Goal: Information Seeking & Learning: Find specific fact

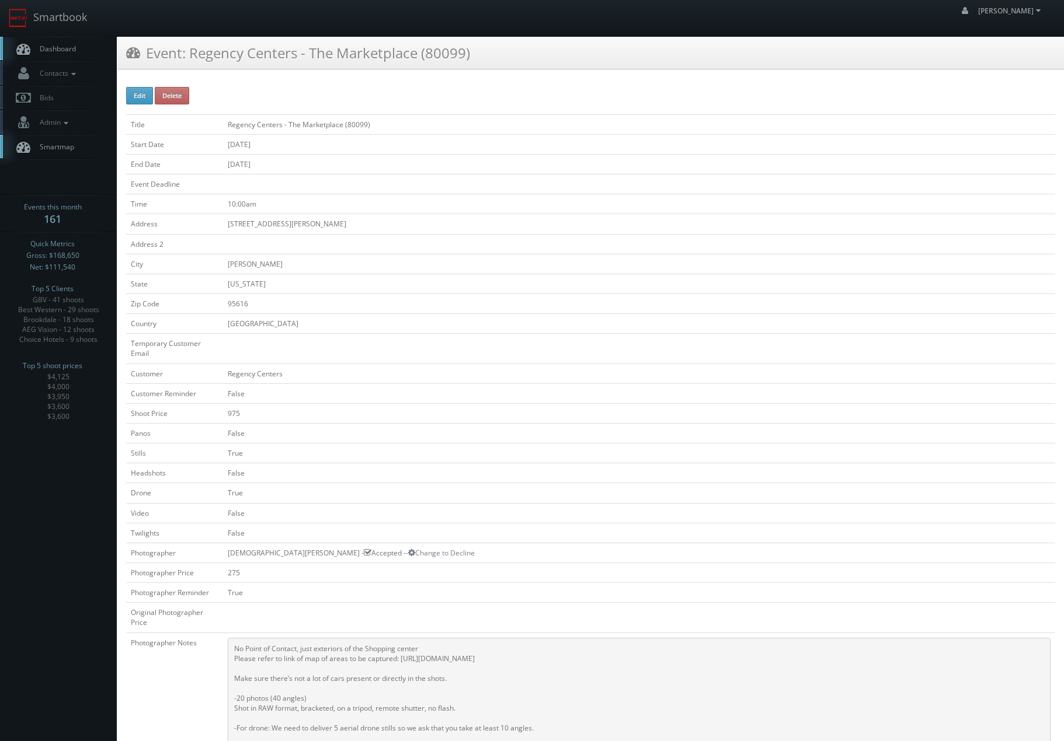
drag, startPoint x: 367, startPoint y: 266, endPoint x: 282, endPoint y: 60, distance: 222.8
click at [60, 32] on link "Smartbook" at bounding box center [48, 18] width 96 height 36
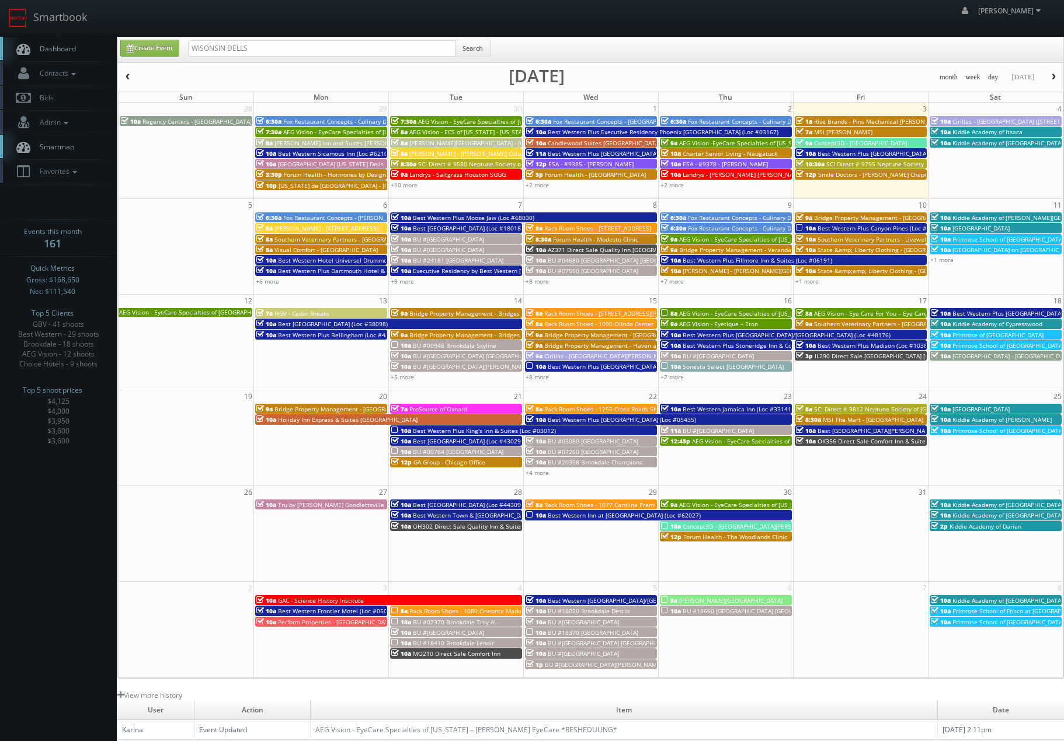
type input "WISONSIN DELLS"
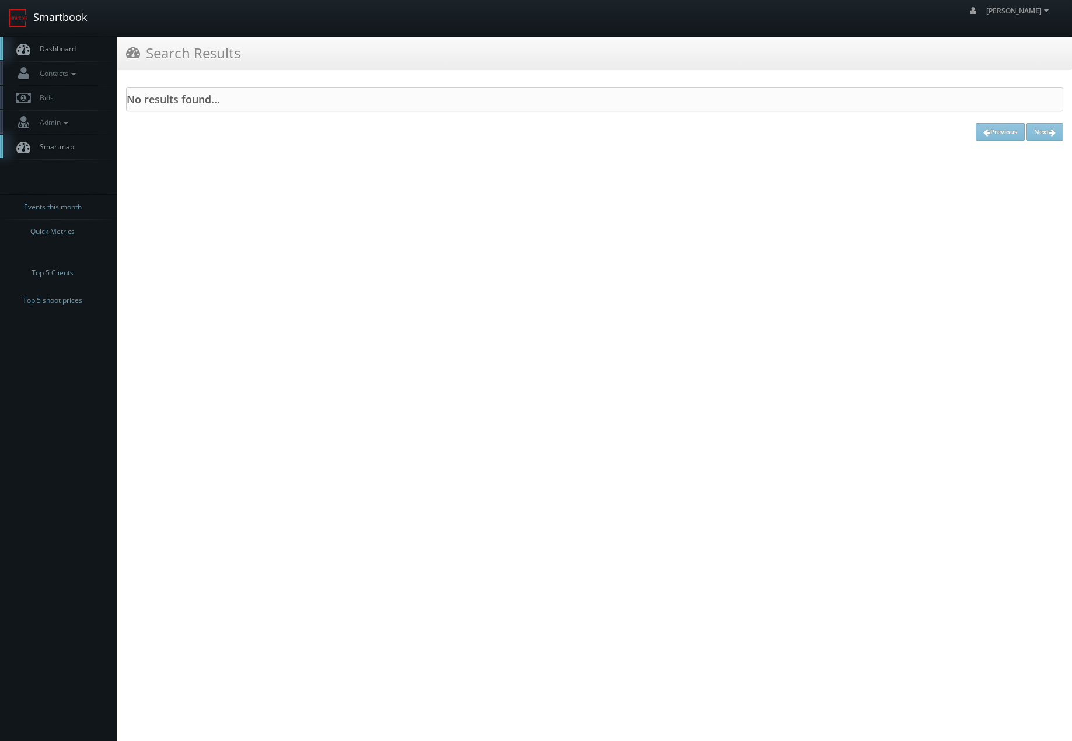
click at [75, 8] on link "Smartbook" at bounding box center [48, 18] width 96 height 36
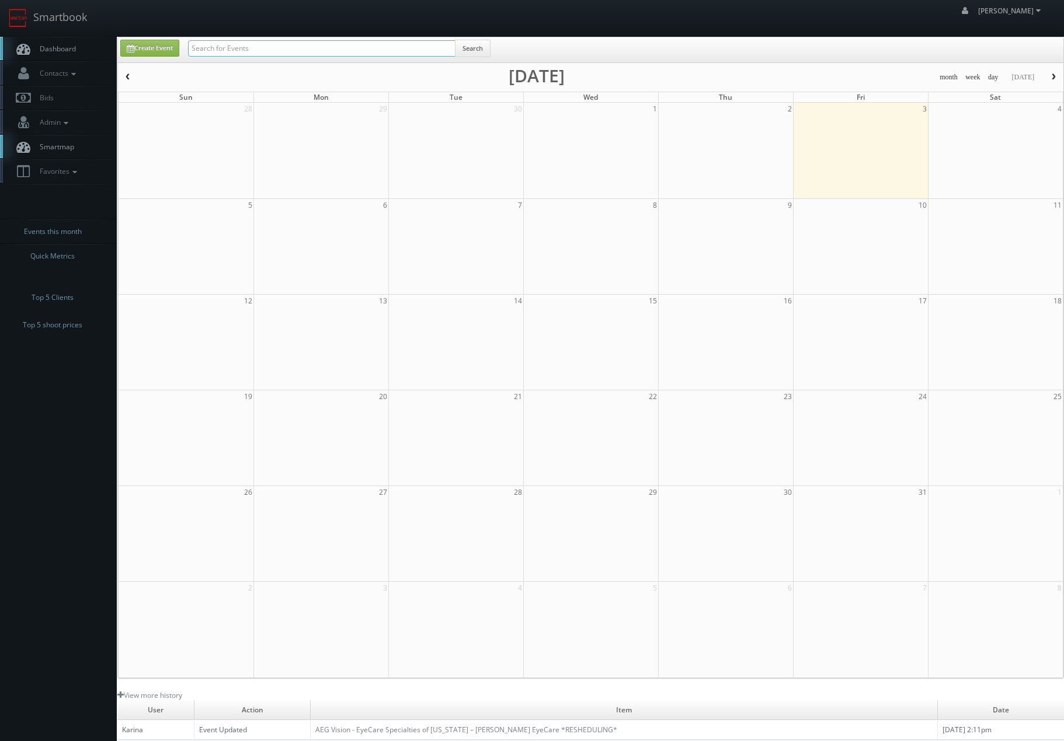
drag, startPoint x: 0, startPoint y: 0, endPoint x: 205, endPoint y: 48, distance: 210.5
click at [205, 48] on input "text" at bounding box center [321, 48] width 267 height 16
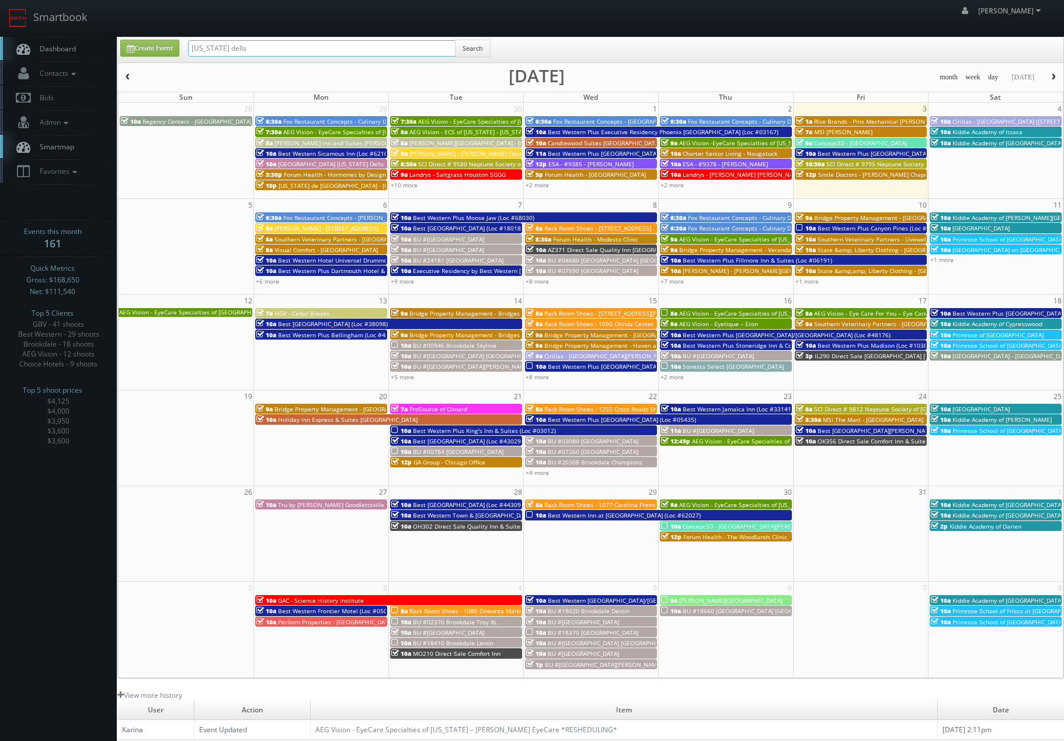
type input "wisconsin dells"
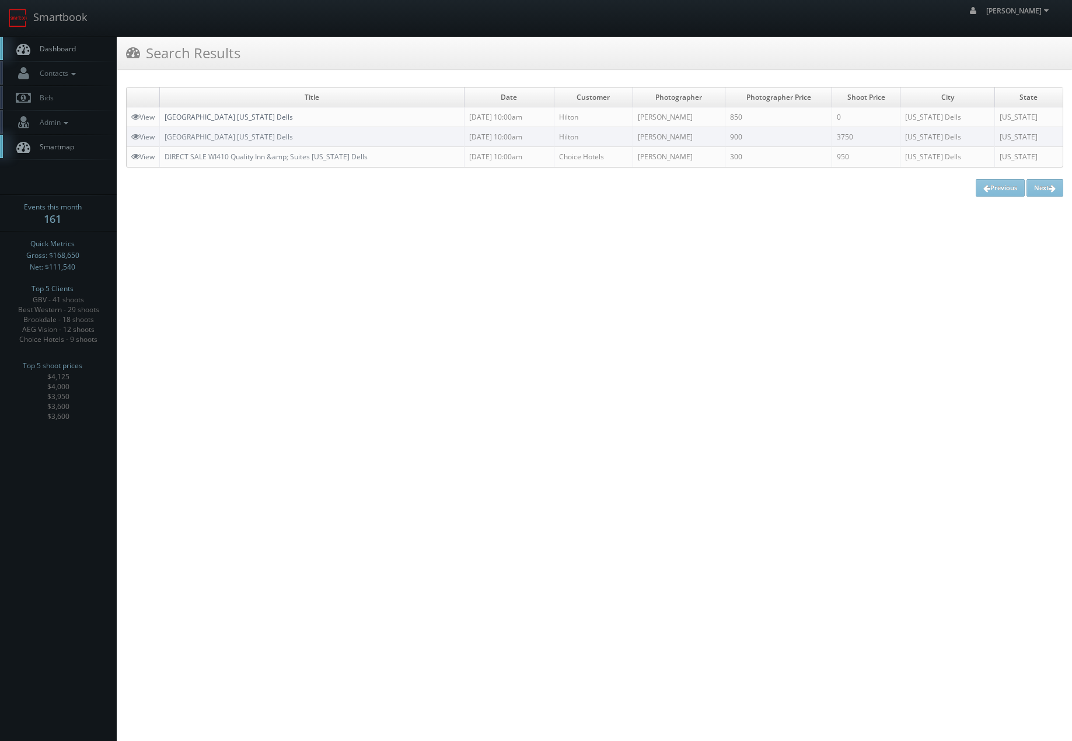
click at [193, 121] on link "[GEOGRAPHIC_DATA] [US_STATE] Dells" at bounding box center [229, 117] width 128 height 10
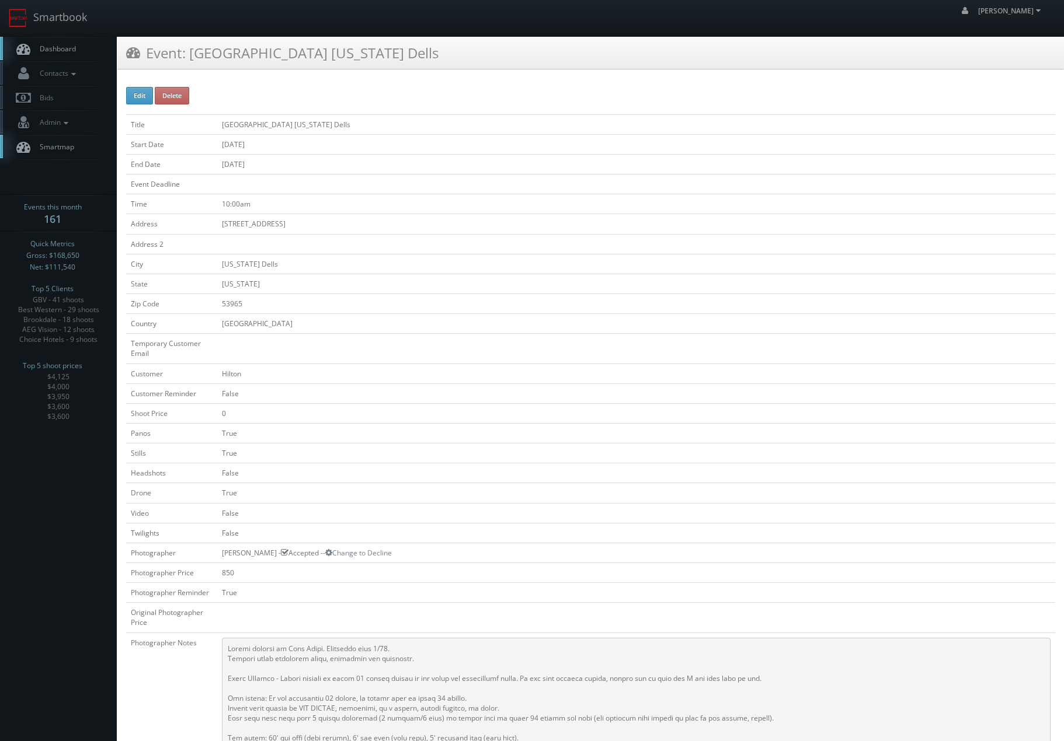
drag, startPoint x: 179, startPoint y: 416, endPoint x: 201, endPoint y: 113, distance: 303.8
